Goal: Transaction & Acquisition: Purchase product/service

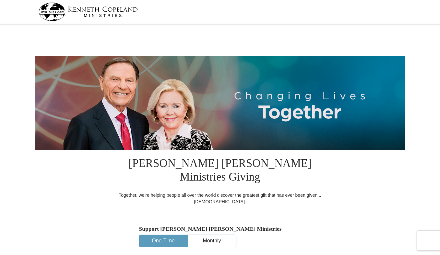
select select "AB"
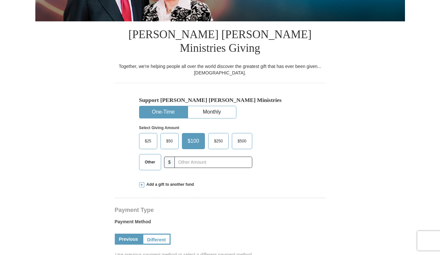
scroll to position [140, 0]
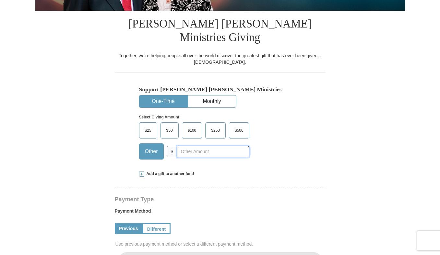
click at [189, 146] on input "text" at bounding box center [213, 151] width 72 height 11
type input "70"
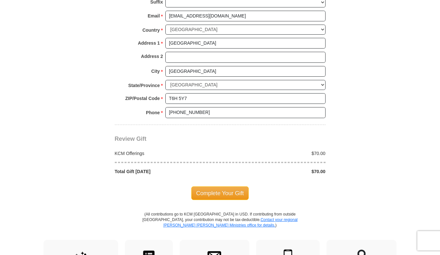
scroll to position [502, 0]
click at [216, 186] on span "Complete Your Gift" at bounding box center [219, 193] width 57 height 14
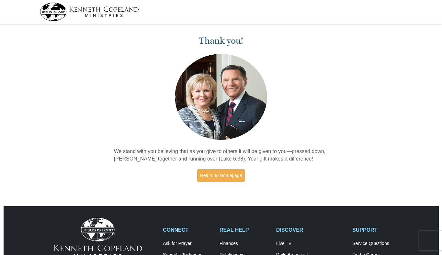
click at [313, 72] on div "Thank you! We stand with you believing that as you give to others it will be gi…" at bounding box center [220, 106] width 221 height 161
click at [170, 51] on div "Thank you! We stand with you believing that as you give to others it will be gi…" at bounding box center [220, 106] width 221 height 161
click at [126, 97] on div "Thank you! We stand with you believing that as you give to others it will be gi…" at bounding box center [220, 106] width 221 height 161
